Goal: Task Accomplishment & Management: Manage account settings

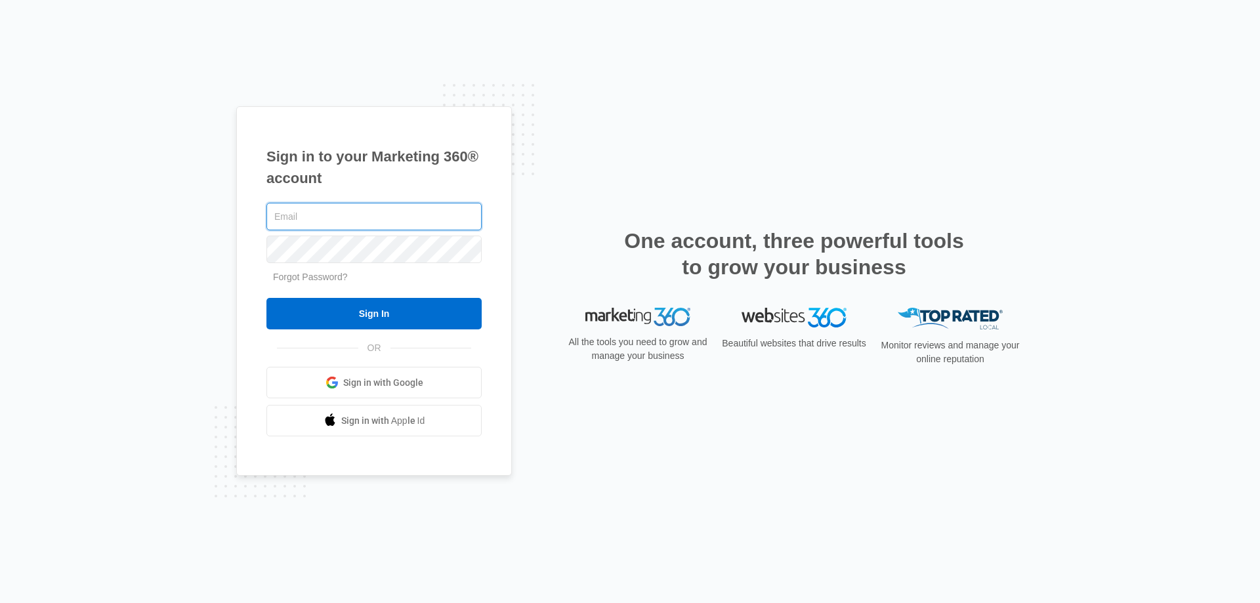
type input "[EMAIL_ADDRESS][DOMAIN_NAME]"
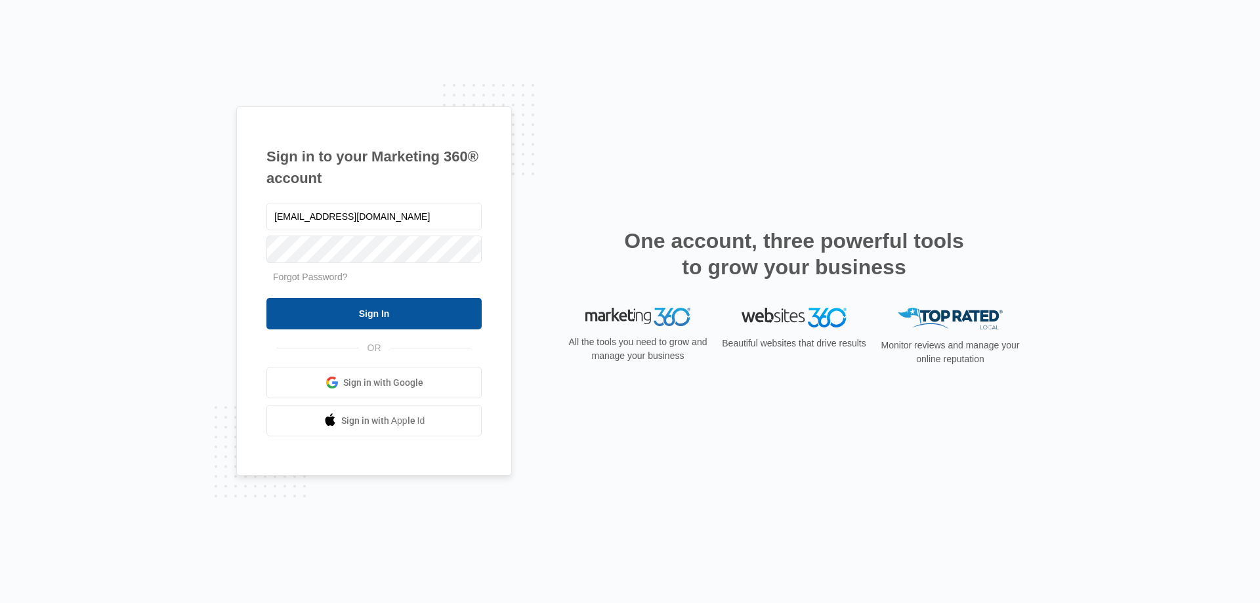
click at [366, 312] on input "Sign In" at bounding box center [373, 314] width 215 height 32
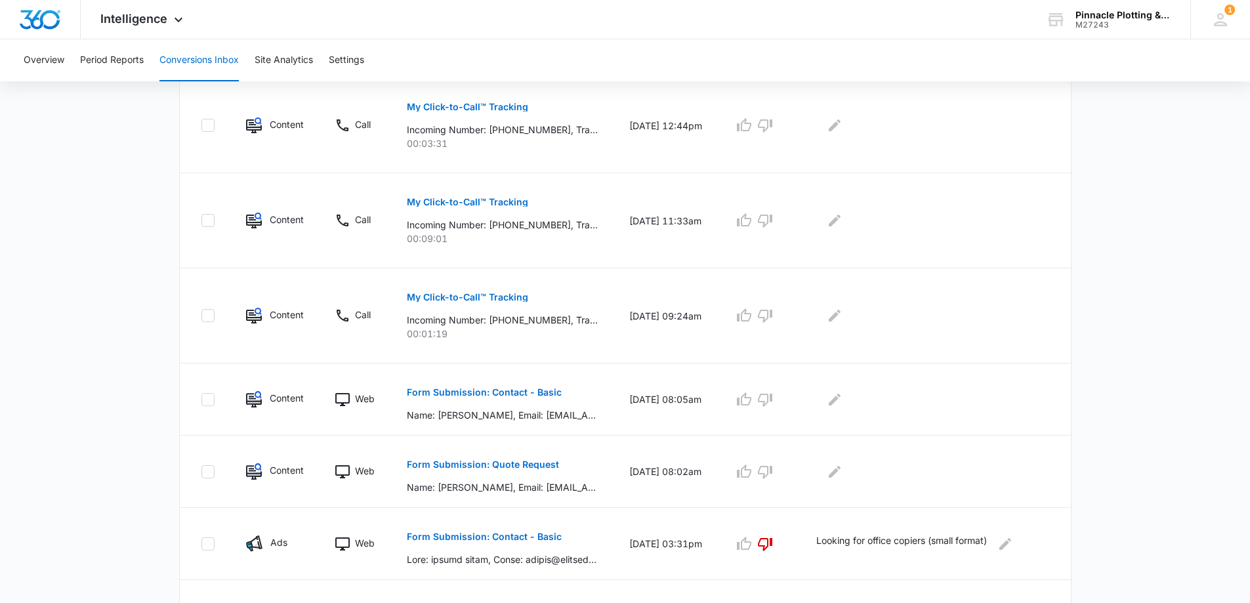
scroll to position [656, 0]
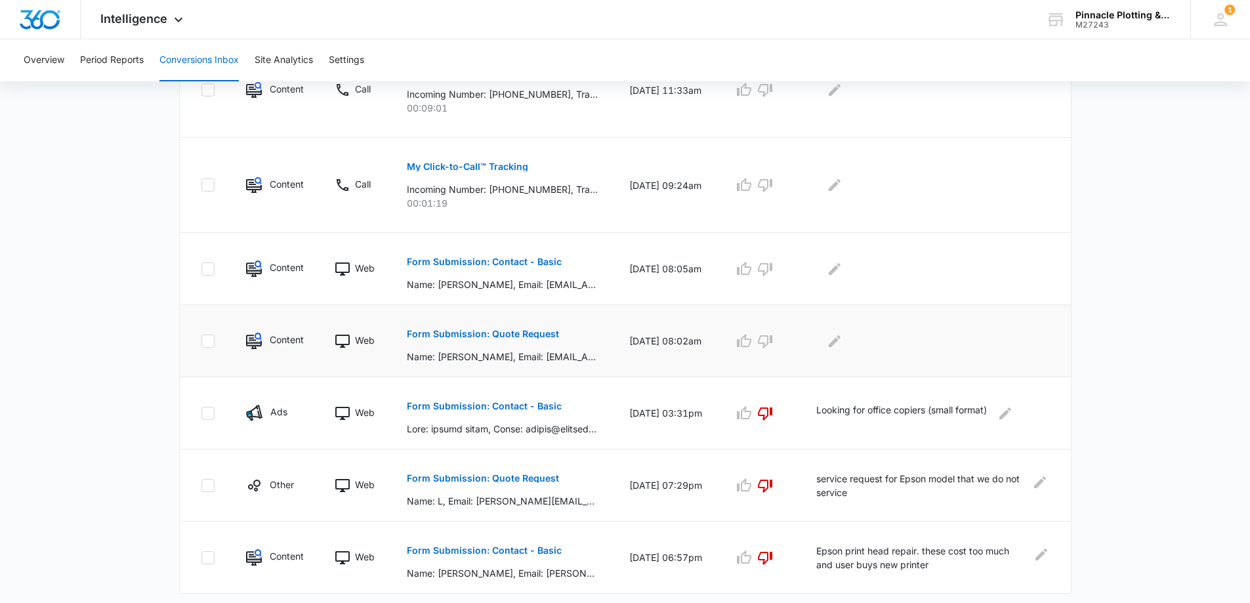
click at [452, 333] on p "Form Submission: Quote Request" at bounding box center [483, 334] width 152 height 9
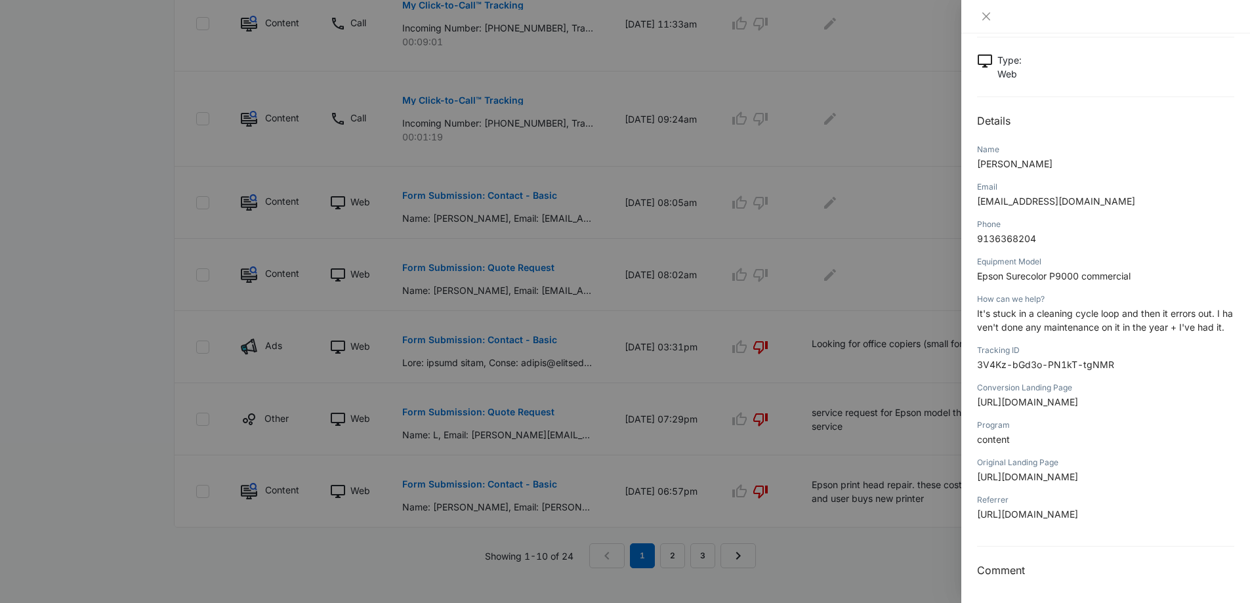
scroll to position [737, 0]
click at [1046, 561] on div "Form Submission: Quote Request 09/04/2025 at 08:02am Type : Web Details Name Ma…" at bounding box center [1105, 282] width 257 height 594
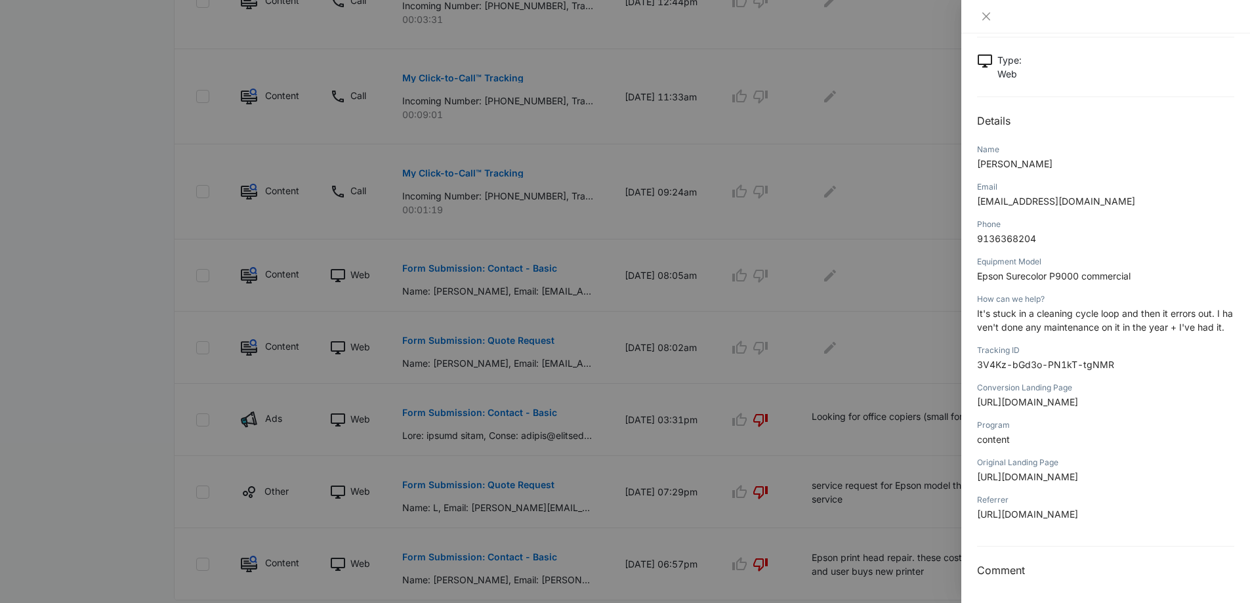
scroll to position [127, 0]
click at [1045, 573] on h3 "Comment" at bounding box center [1105, 571] width 257 height 16
click at [1024, 580] on div "Form Submission: Quote Request 09/04/2025 at 08:02am Type : Web Details Name Ma…" at bounding box center [1106, 318] width 289 height 570
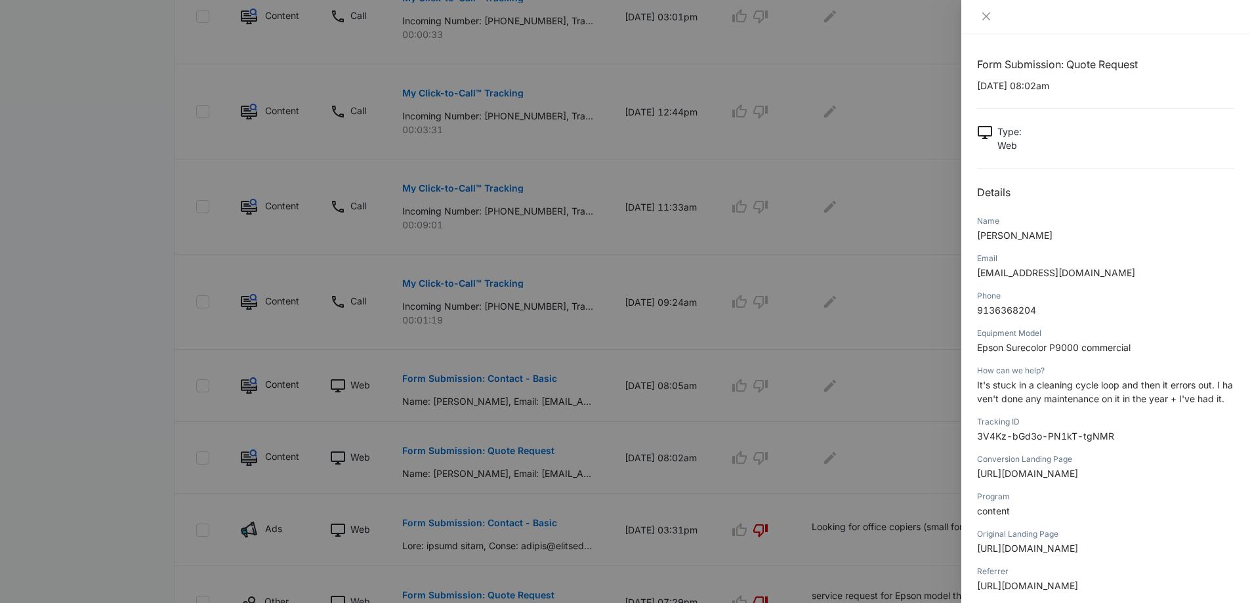
scroll to position [519, 0]
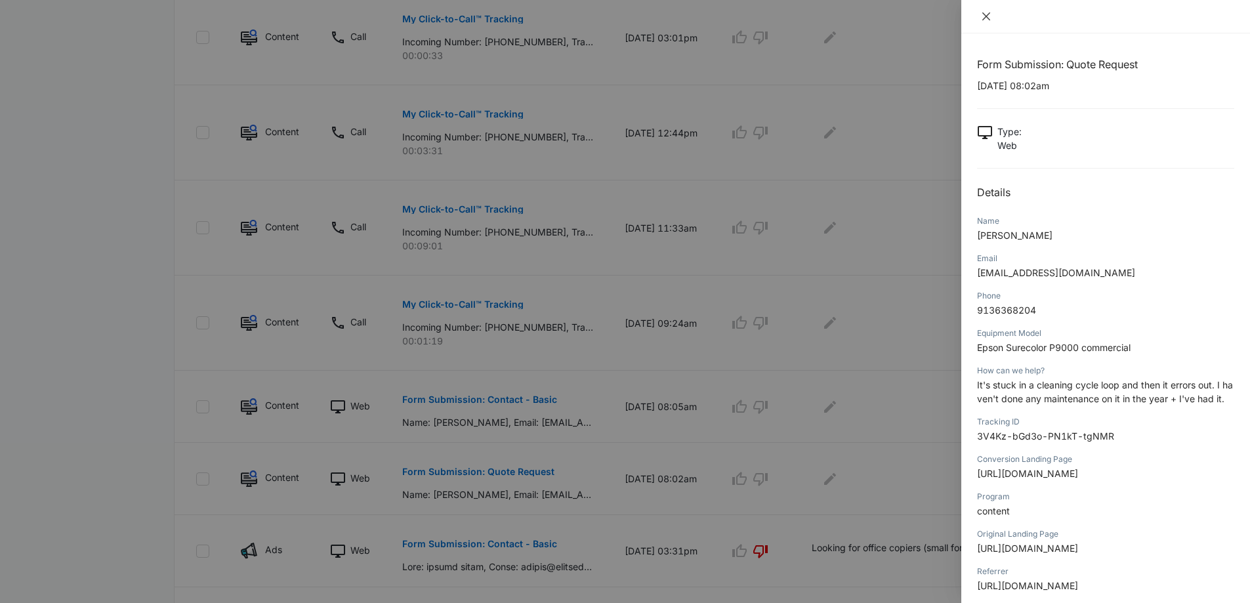
click at [986, 20] on icon "close" at bounding box center [986, 16] width 11 height 11
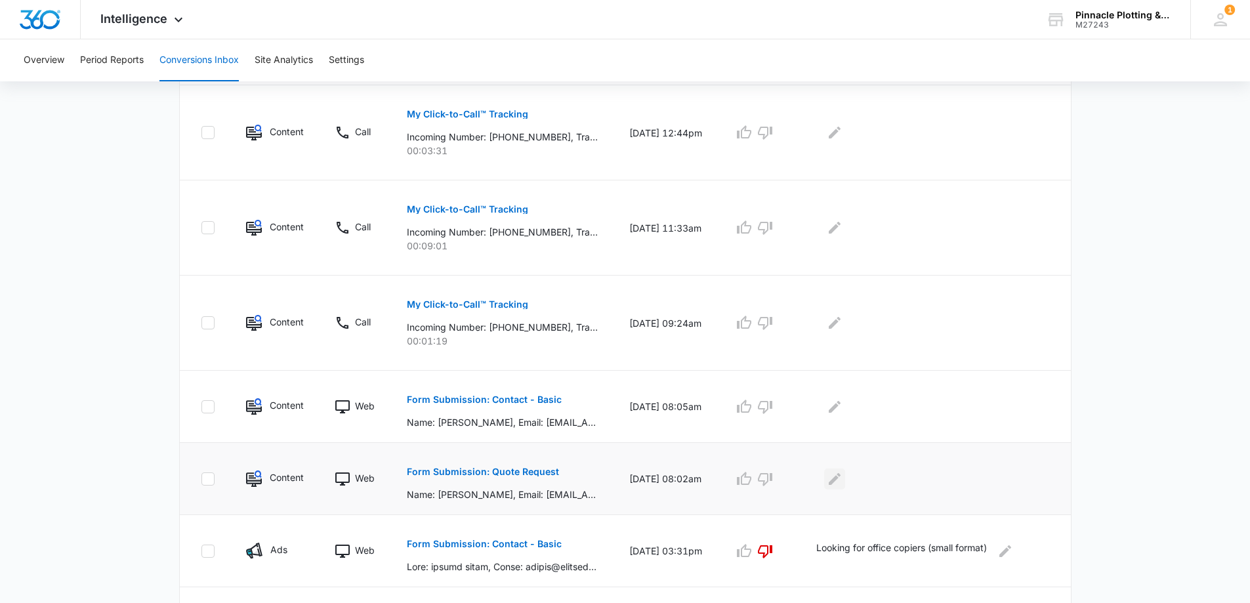
click at [841, 480] on icon "Edit Comments" at bounding box center [835, 479] width 12 height 12
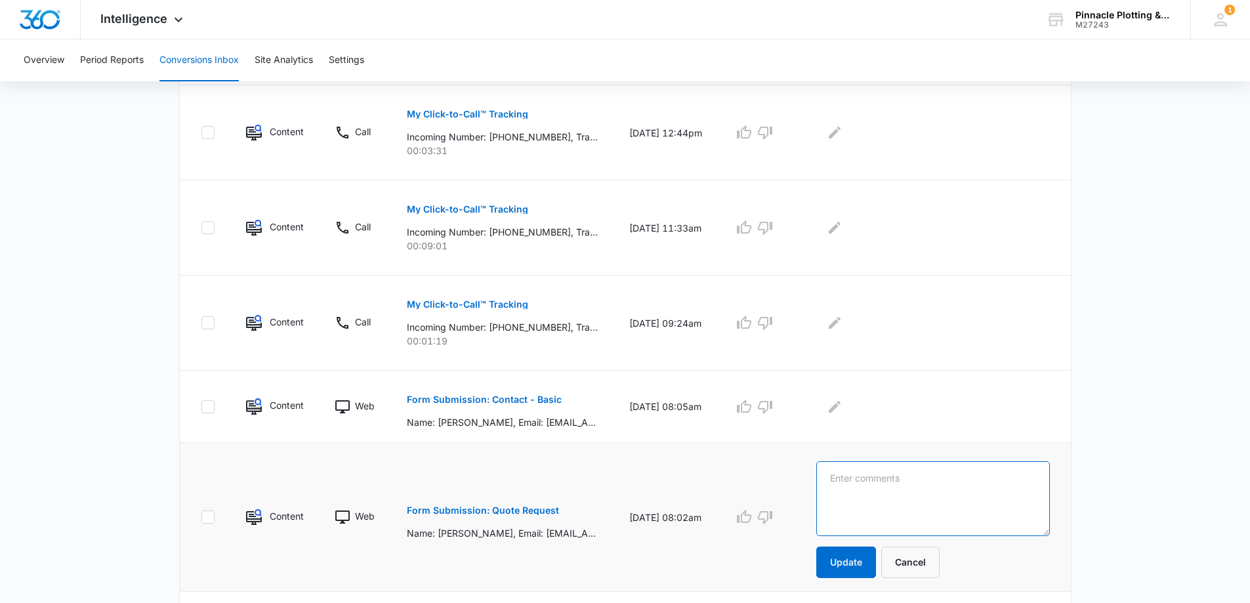
click at [925, 475] on textarea at bounding box center [933, 498] width 233 height 75
click at [935, 473] on textarea "Good Lead" at bounding box center [933, 498] width 233 height 75
type textarea "Good Lead."
click at [849, 563] on button "Update" at bounding box center [847, 563] width 60 height 32
click at [751, 517] on icon "button" at bounding box center [744, 516] width 14 height 13
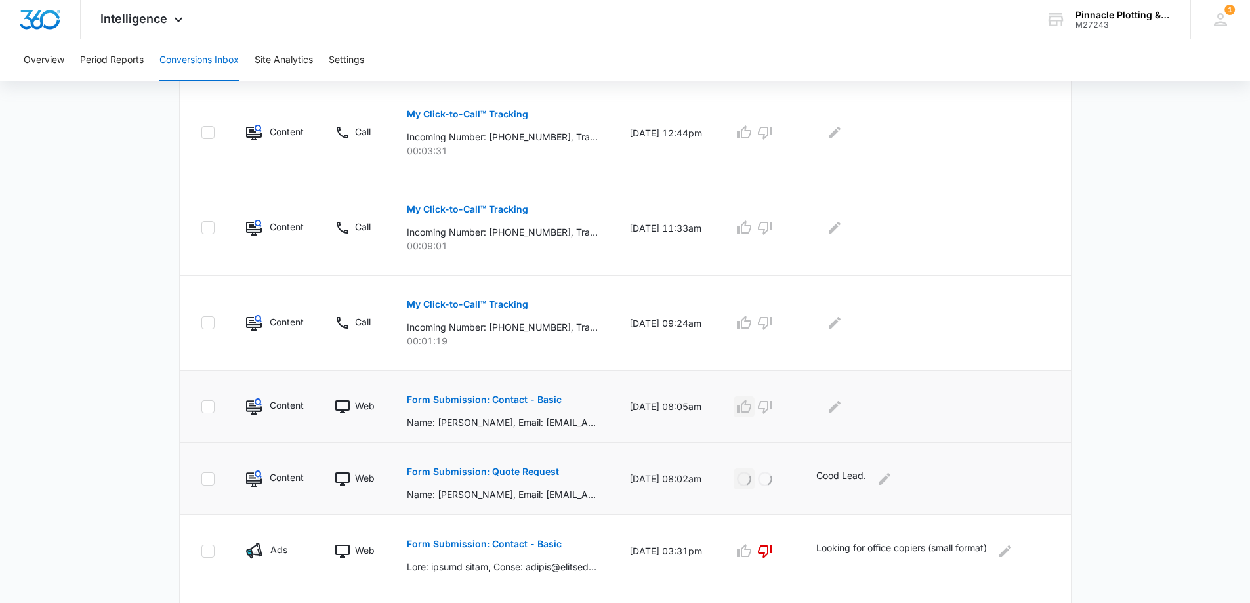
click at [752, 408] on icon "button" at bounding box center [744, 407] width 16 height 16
click at [843, 408] on icon "Edit Comments" at bounding box center [835, 407] width 16 height 16
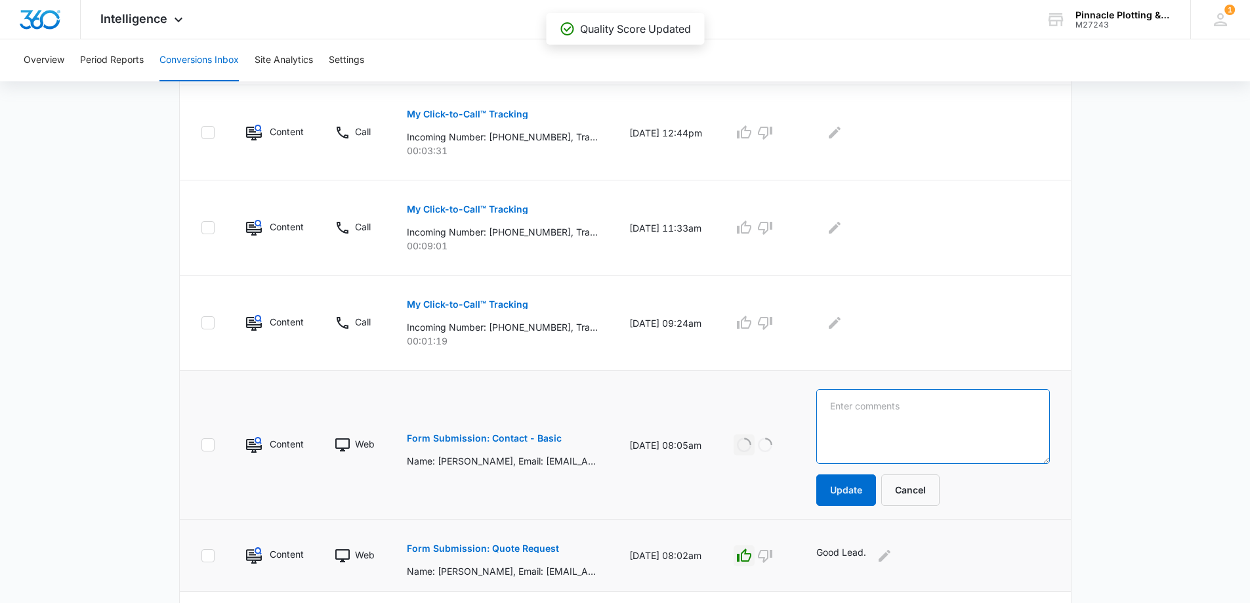
click at [883, 404] on textarea at bounding box center [933, 426] width 233 height 75
type textarea "Good Lead"
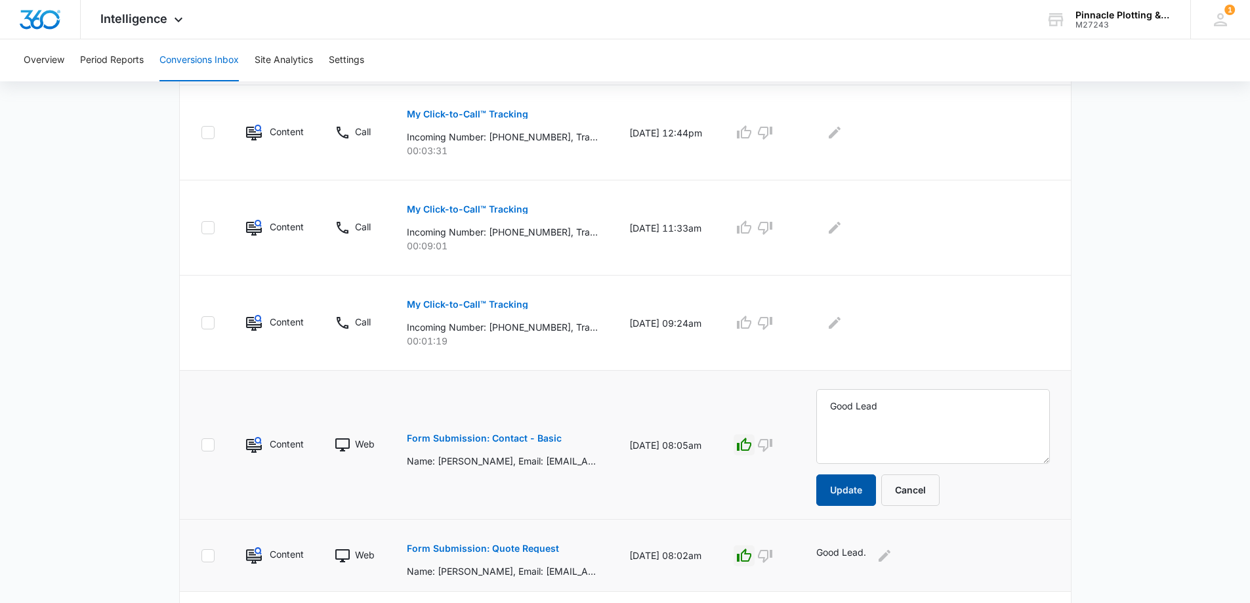
click at [859, 488] on button "Update" at bounding box center [847, 491] width 60 height 32
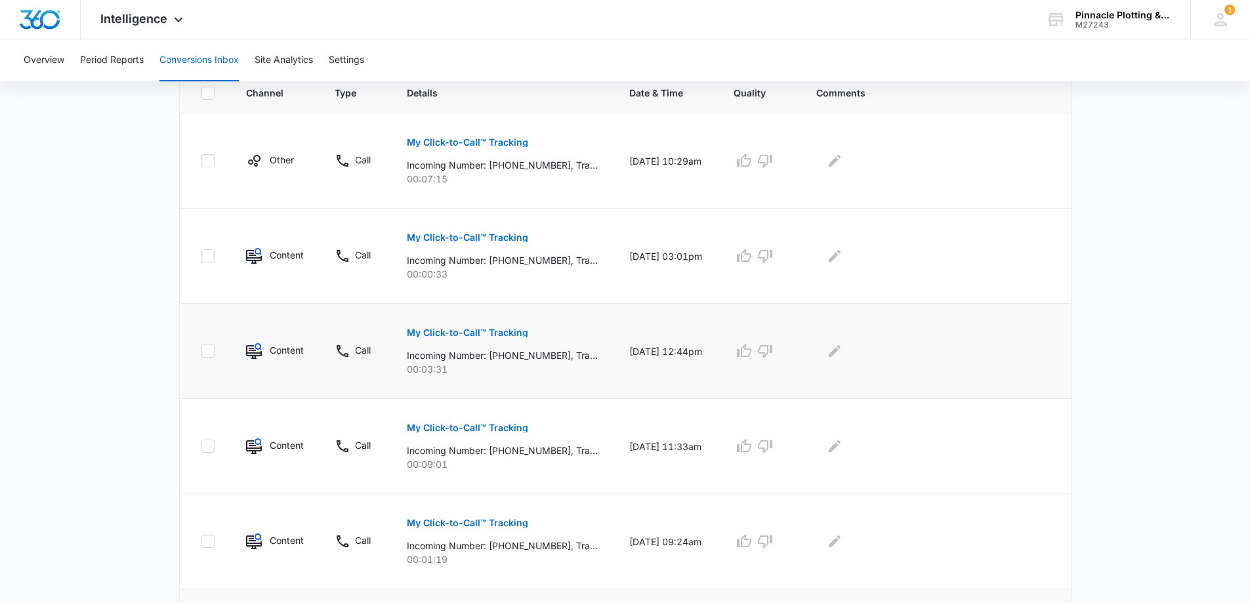
scroll to position [475, 0]
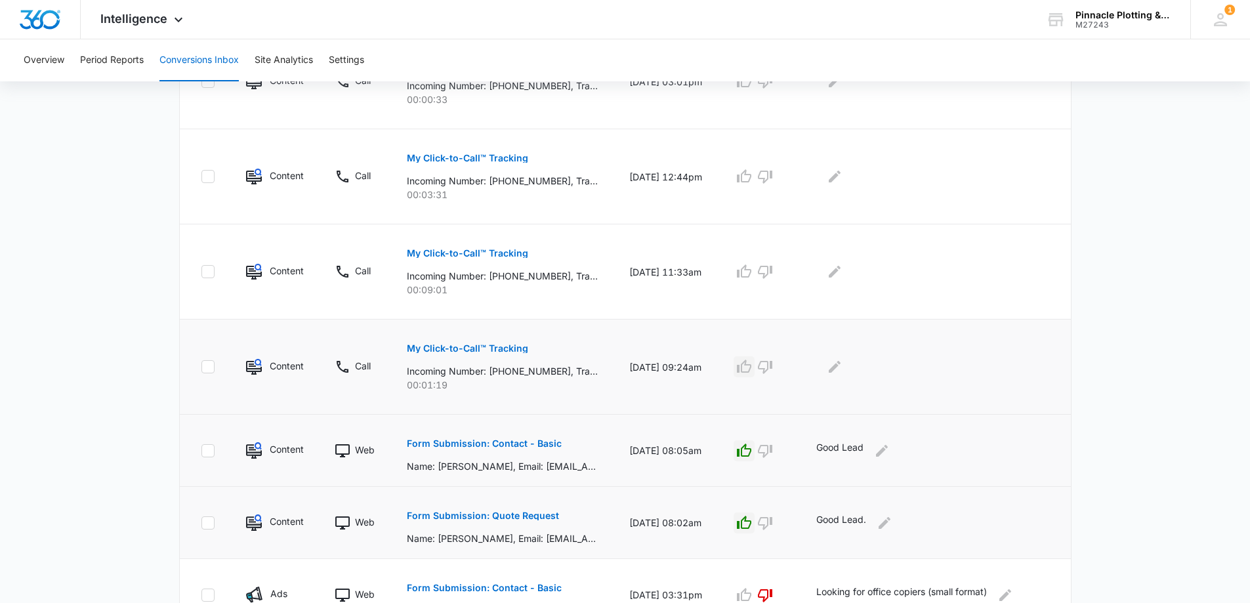
click at [752, 366] on icon "button" at bounding box center [744, 367] width 16 height 16
click at [841, 366] on icon "Edit Comments" at bounding box center [835, 367] width 12 height 12
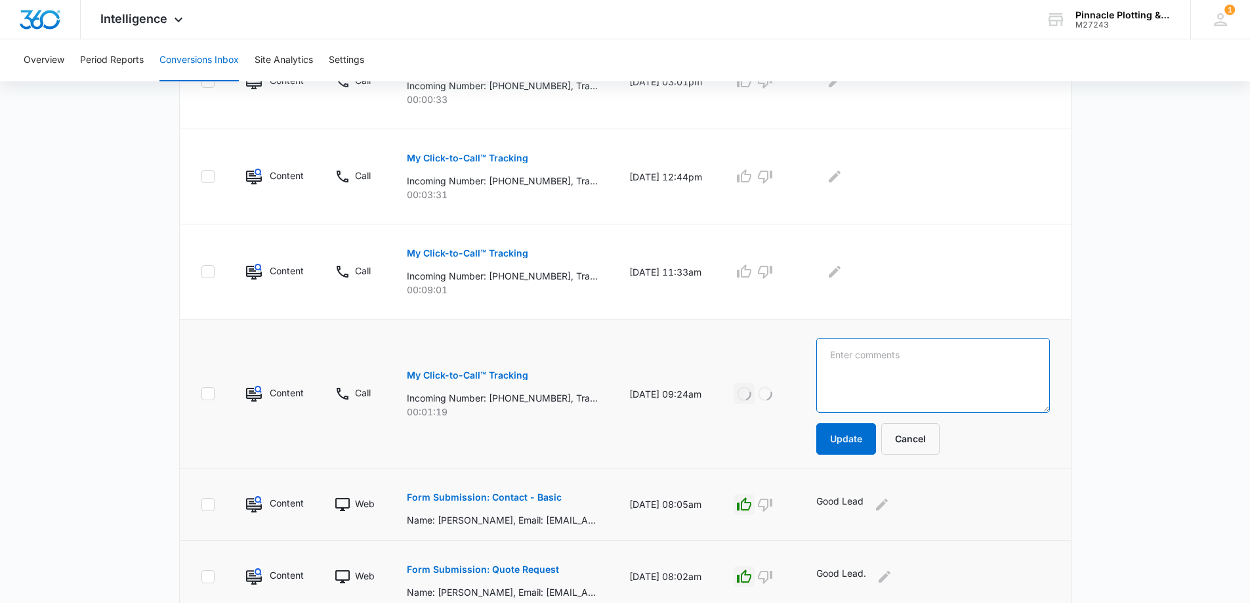
click at [851, 364] on textarea at bounding box center [933, 375] width 233 height 75
type textarea "Existing Customer, good call"
click at [870, 445] on button "Update" at bounding box center [847, 439] width 60 height 32
